Goal: Navigation & Orientation: Find specific page/section

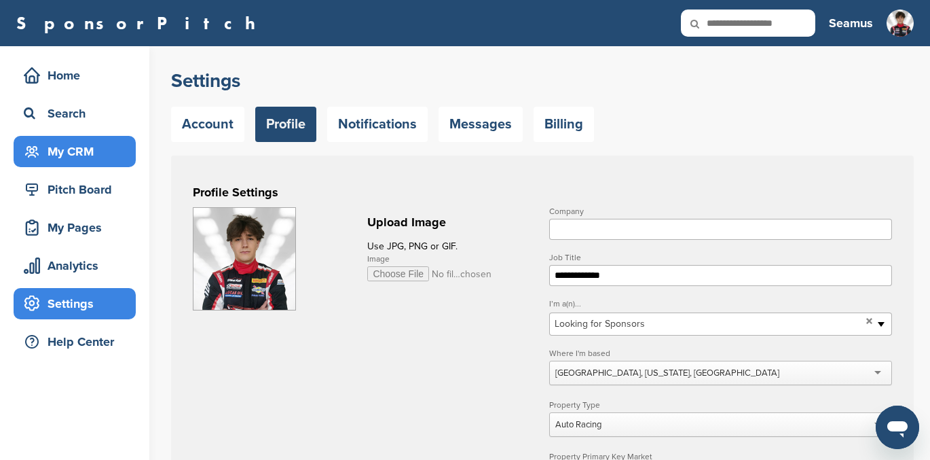
click at [57, 143] on div "My CRM" at bounding box center [77, 151] width 115 height 24
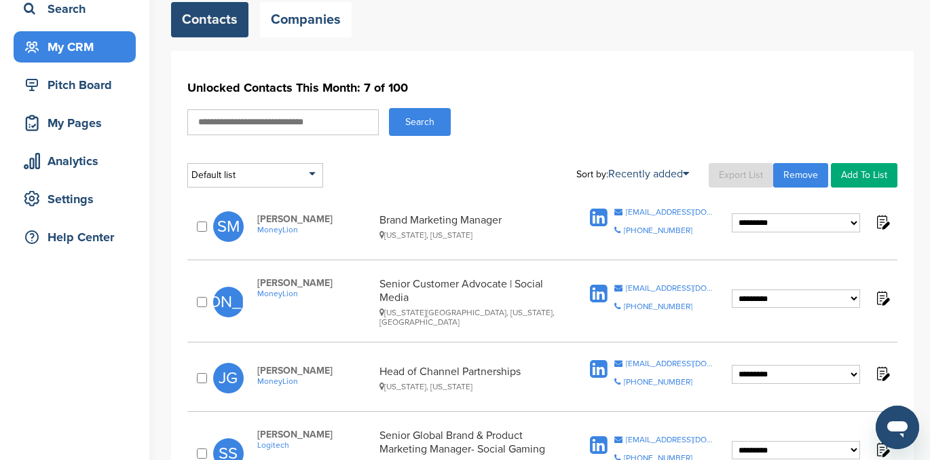
scroll to position [103, 0]
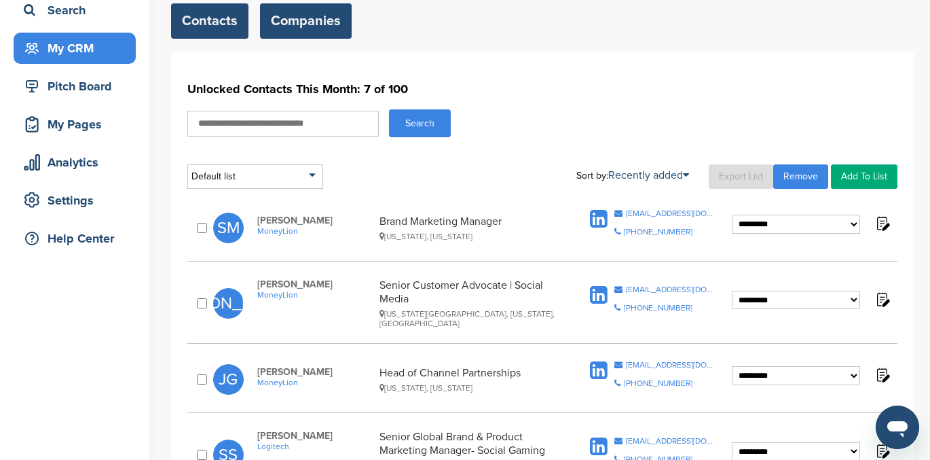
click at [310, 18] on link "Companies" at bounding box center [306, 20] width 92 height 35
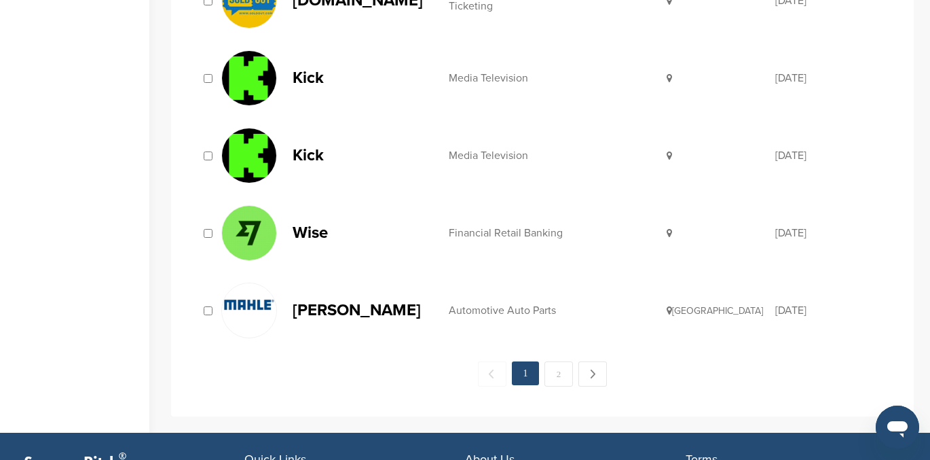
scroll to position [1436, 0]
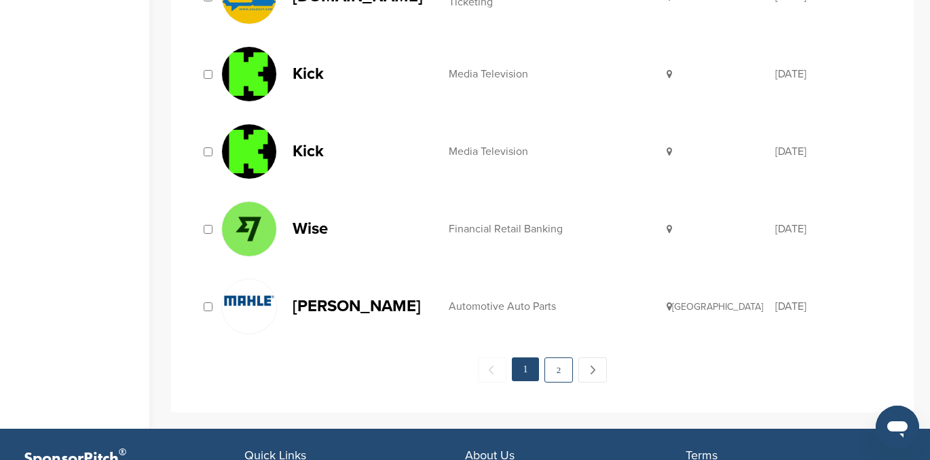
click at [556, 374] on link "2" at bounding box center [559, 369] width 29 height 25
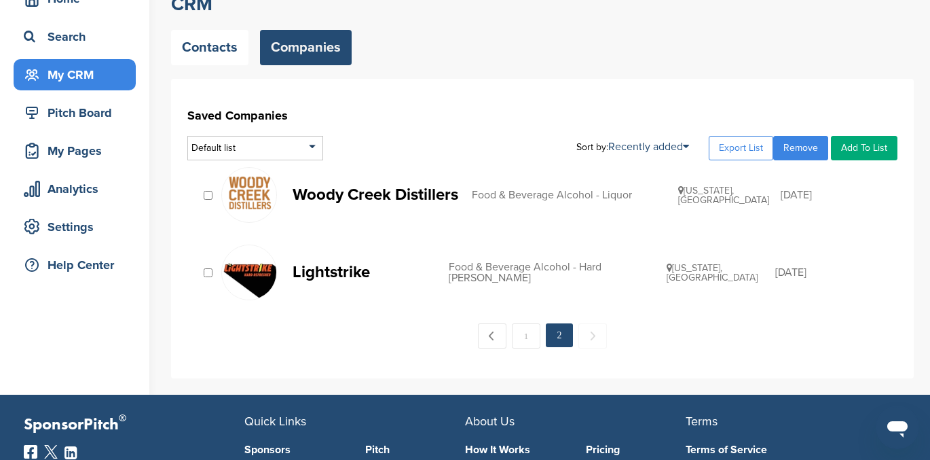
scroll to position [79, 0]
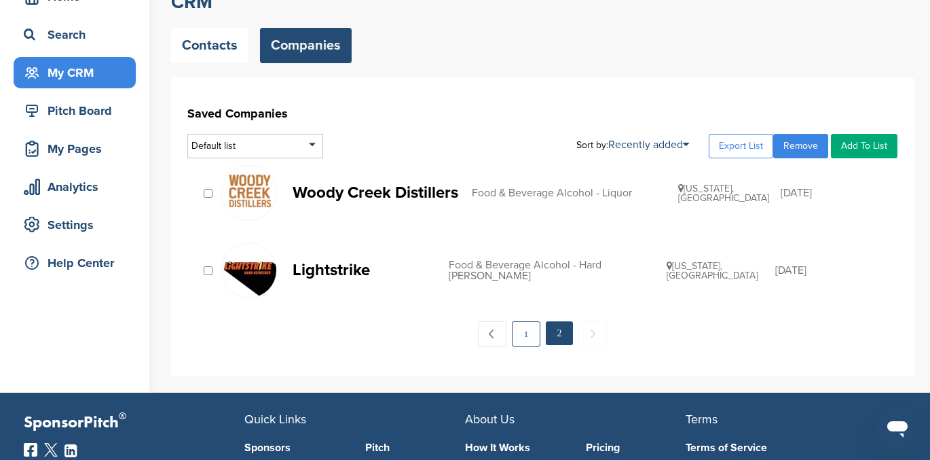
click at [525, 334] on link "1" at bounding box center [526, 333] width 29 height 25
